Goal: Task Accomplishment & Management: Use online tool/utility

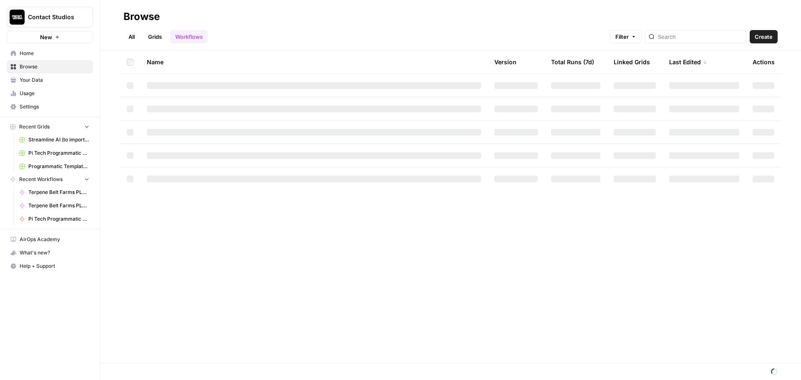
click at [151, 37] on link "Grids" at bounding box center [155, 36] width 24 height 13
click at [665, 37] on input "search" at bounding box center [693, 37] width 84 height 8
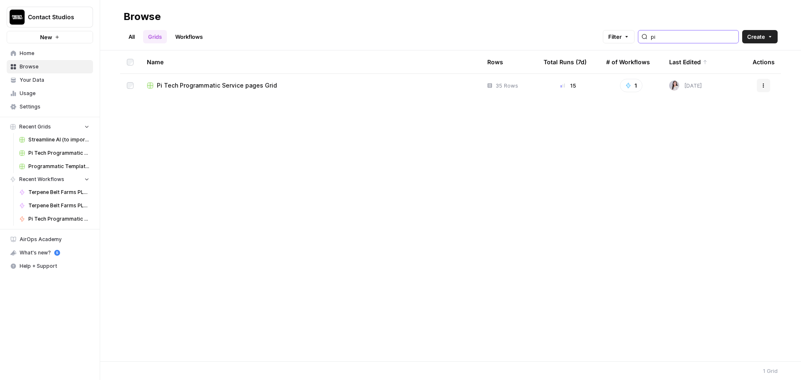
type input "pi"
click at [216, 77] on td "Pi Tech Programmatic Service pages Grid" at bounding box center [310, 85] width 340 height 23
click at [219, 80] on td "Pi Tech Programmatic Service pages Grid" at bounding box center [310, 85] width 340 height 23
click at [229, 96] on td "Pi Tech Programmatic Service pages Grid" at bounding box center [310, 85] width 340 height 23
click at [232, 84] on span "Pi Tech Programmatic Service pages Grid" at bounding box center [217, 85] width 120 height 8
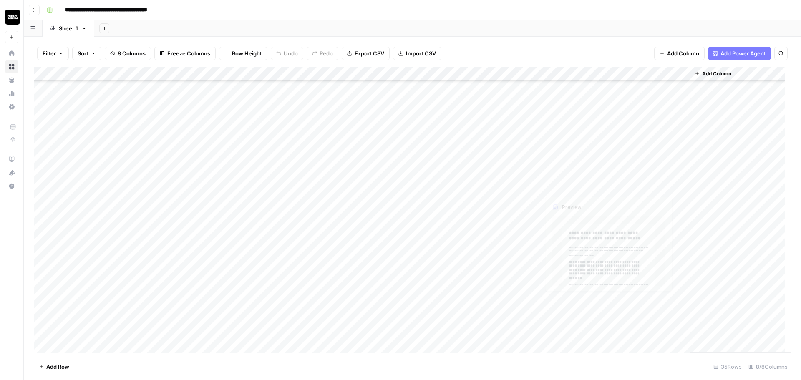
scroll to position [238, 0]
click at [504, 277] on div "Add Column" at bounding box center [412, 210] width 757 height 286
click at [503, 290] on div "Add Column" at bounding box center [412, 210] width 757 height 286
click at [503, 303] on div "Add Column" at bounding box center [412, 210] width 757 height 286
click at [498, 319] on div "Add Column" at bounding box center [412, 210] width 757 height 286
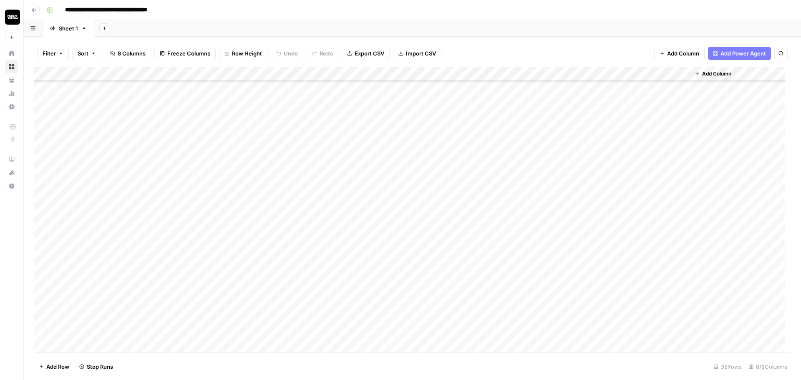
click at [504, 329] on div "Add Column" at bounding box center [412, 210] width 757 height 286
drag, startPoint x: 150, startPoint y: 85, endPoint x: 187, endPoint y: 330, distance: 248.5
click at [187, 330] on div "Add Column" at bounding box center [412, 210] width 757 height 286
click at [250, 18] on header "**********" at bounding box center [412, 10] width 777 height 20
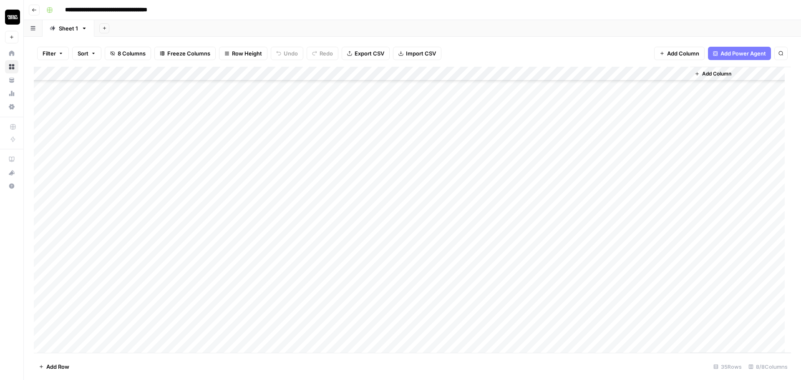
click at [299, 130] on div "Add Column" at bounding box center [412, 210] width 757 height 286
drag, startPoint x: 187, startPoint y: 88, endPoint x: 175, endPoint y: 338, distance: 250.2
click at [175, 338] on div "Add Column" at bounding box center [412, 210] width 757 height 286
click at [304, 312] on div "Add Column" at bounding box center [412, 210] width 757 height 286
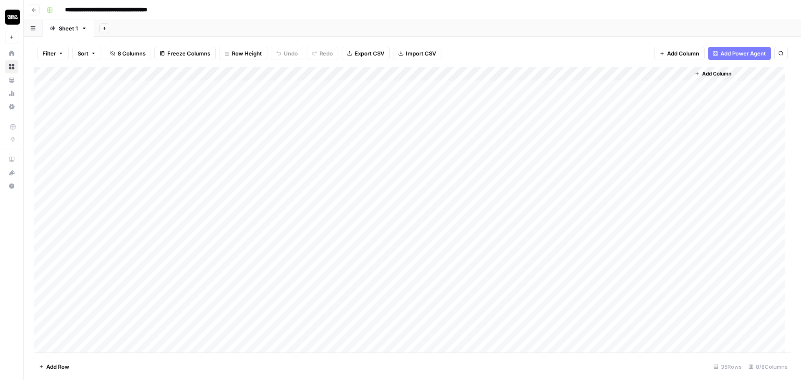
scroll to position [0, 0]
click at [587, 91] on div "Add Column" at bounding box center [412, 210] width 757 height 286
click at [608, 87] on div "Add Column" at bounding box center [412, 210] width 757 height 286
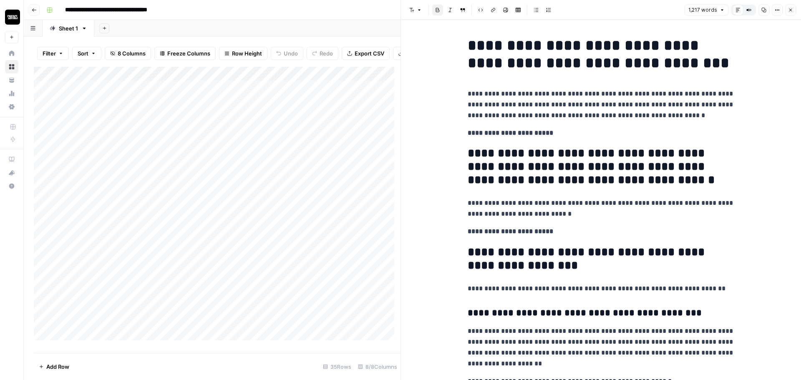
click at [562, 52] on h1 "**********" at bounding box center [601, 54] width 267 height 35
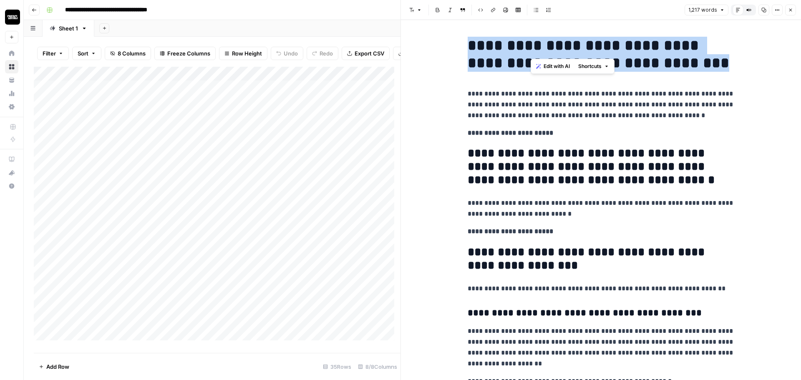
click at [562, 52] on h1 "**********" at bounding box center [601, 54] width 267 height 35
copy h1 "**********"
click at [789, 10] on icon "button" at bounding box center [790, 10] width 5 height 5
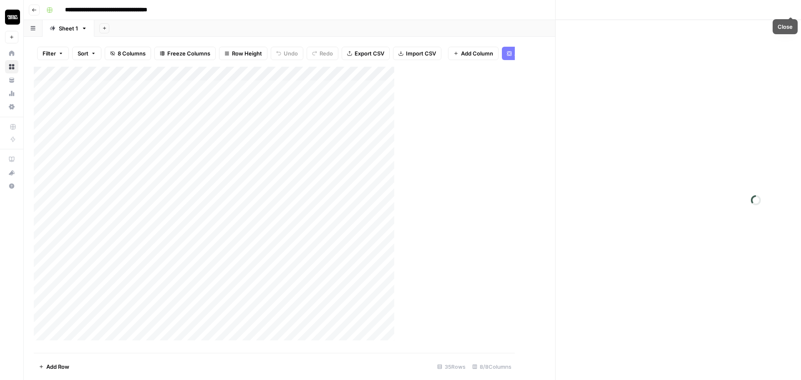
click at [171, 165] on div "Add Column" at bounding box center [268, 207] width 469 height 280
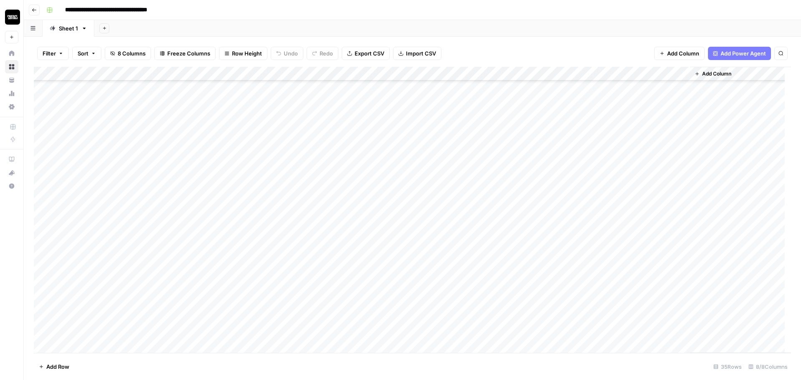
scroll to position [238, 0]
drag, startPoint x: 193, startPoint y: 90, endPoint x: 196, endPoint y: 327, distance: 237.0
click at [196, 327] on div "Add Column" at bounding box center [412, 210] width 757 height 286
click at [159, 235] on div "Add Column" at bounding box center [412, 210] width 757 height 286
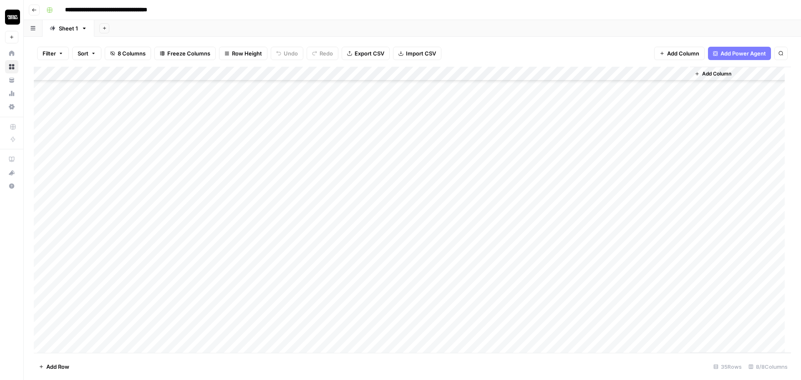
scroll to position [238, 0]
drag, startPoint x: 92, startPoint y: 117, endPoint x: 113, endPoint y: 329, distance: 213.0
click at [113, 329] on div "Add Column" at bounding box center [412, 210] width 757 height 286
click at [272, 84] on div "Add Column" at bounding box center [412, 210] width 757 height 286
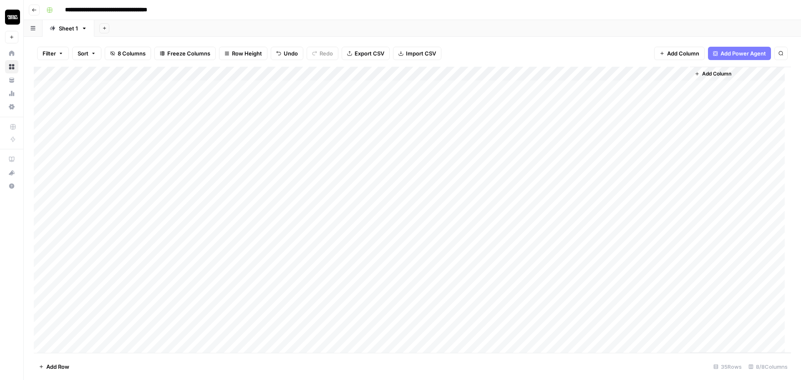
click at [345, 93] on div "Add Column" at bounding box center [412, 210] width 757 height 286
click at [431, 91] on div "Add Column" at bounding box center [412, 210] width 757 height 286
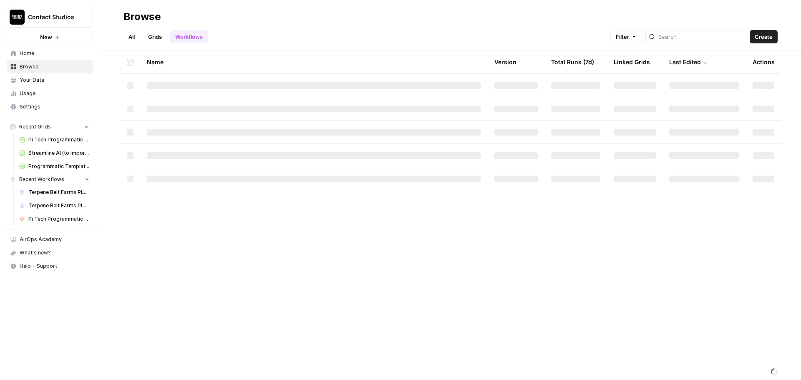
click at [33, 103] on link "Settings" at bounding box center [50, 106] width 86 height 13
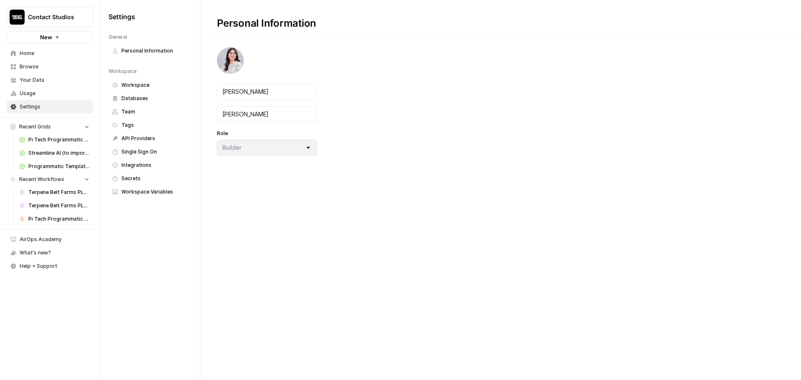
click at [165, 98] on span "Databases" at bounding box center [154, 99] width 66 height 8
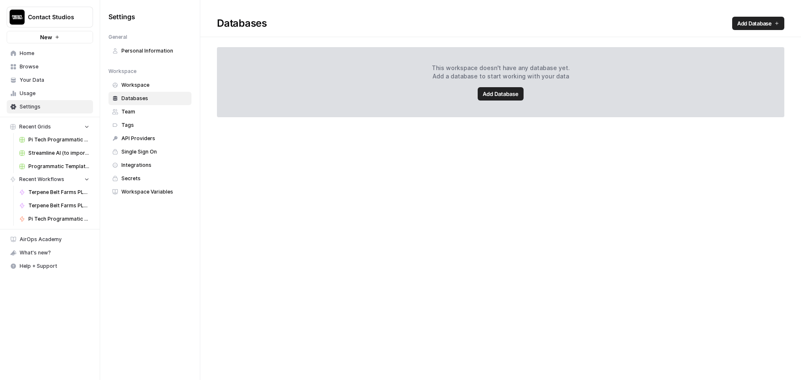
click at [159, 86] on span "Workspace" at bounding box center [154, 85] width 66 height 8
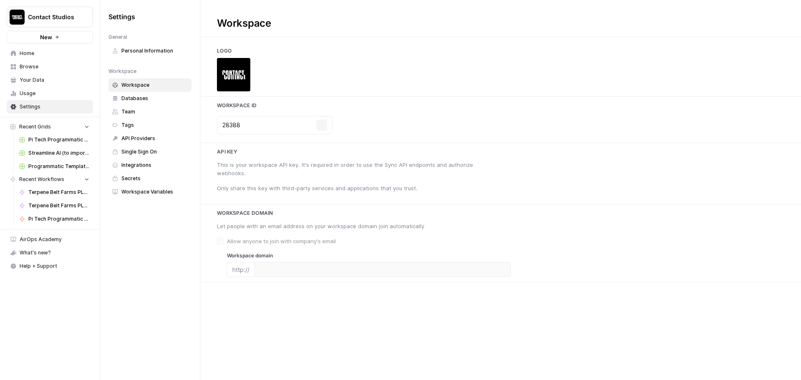
type input "www.contactstudios.com/"
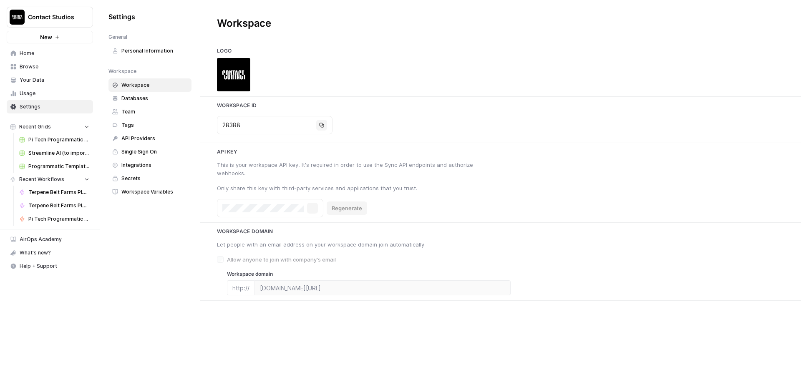
click at [160, 111] on span "Team" at bounding box center [154, 112] width 66 height 8
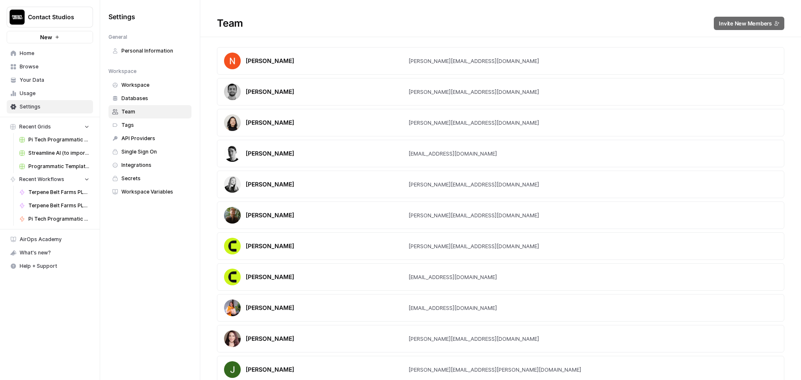
click at [158, 84] on span "Workspace" at bounding box center [154, 85] width 66 height 8
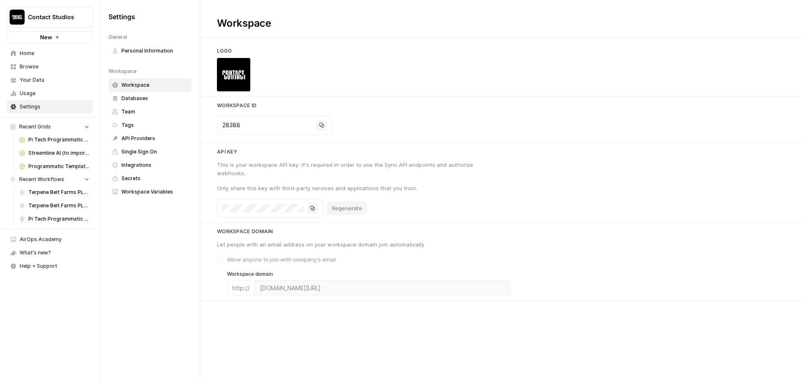
click at [145, 167] on span "Integrations" at bounding box center [154, 165] width 66 height 8
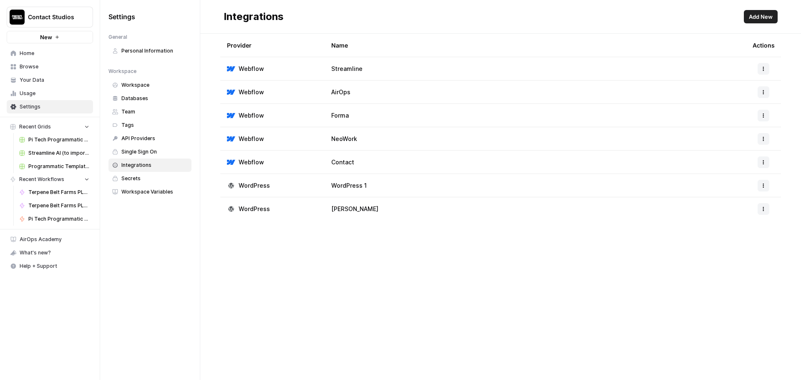
click at [771, 18] on span "Add New" at bounding box center [761, 17] width 24 height 8
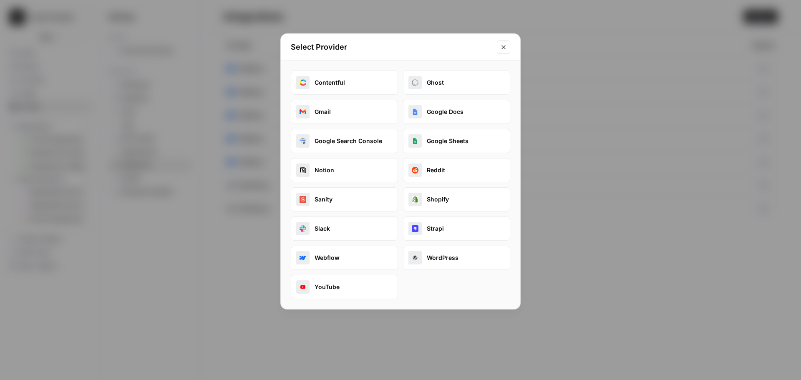
click at [333, 259] on button "Webflow" at bounding box center [344, 258] width 107 height 24
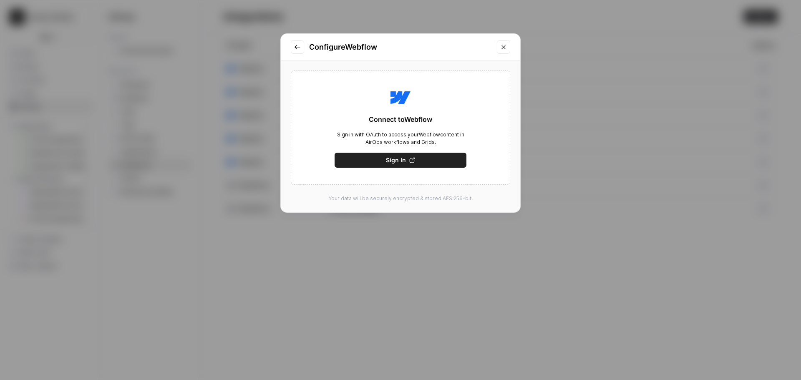
click at [391, 165] on button "Sign In" at bounding box center [401, 160] width 132 height 15
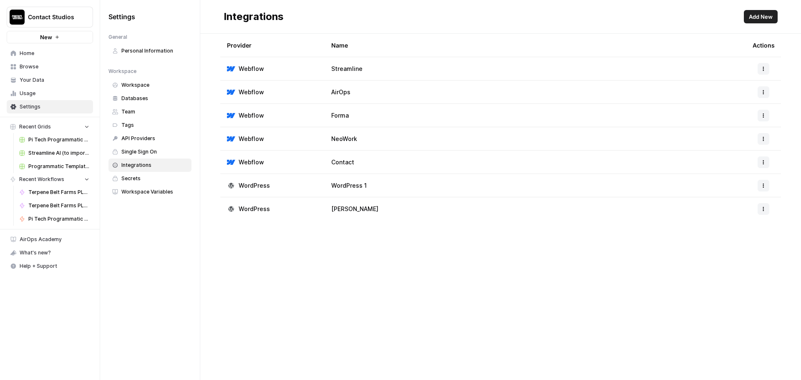
click at [72, 302] on div "Contact Studios New Home Browse Your Data Usage Settings Recent Grids Pi Tech P…" at bounding box center [50, 190] width 100 height 380
